Goal: Check status

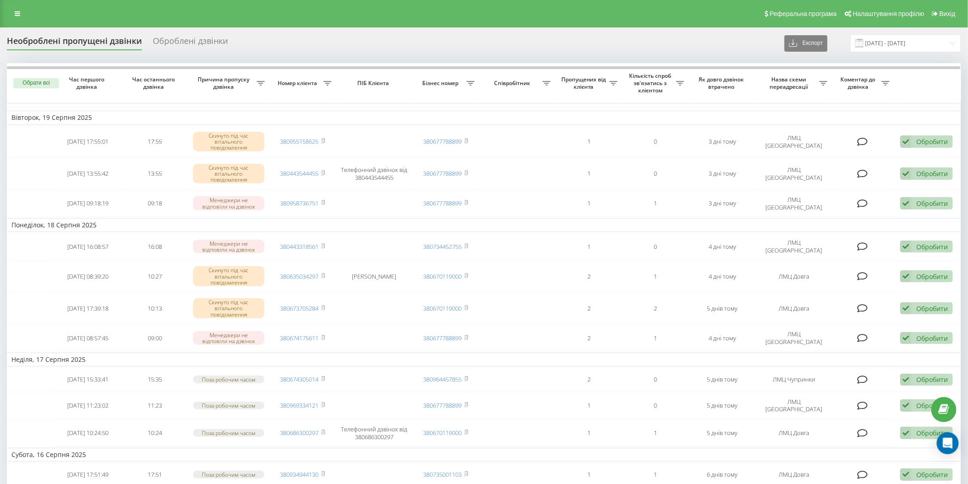
click at [88, 43] on div "Необроблені пропущені дзвінки" at bounding box center [74, 43] width 135 height 14
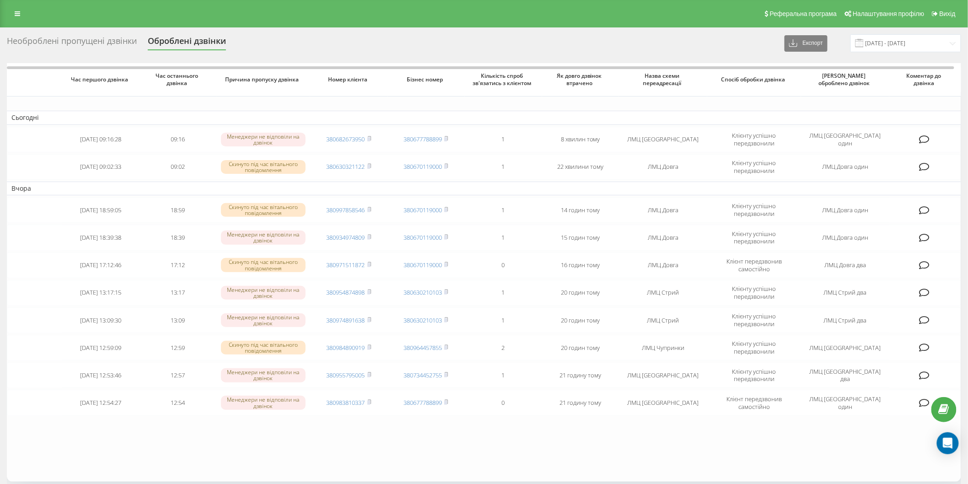
click at [86, 43] on div "Необроблені пропущені дзвінки" at bounding box center [72, 43] width 130 height 14
